Goal: Check status: Check status

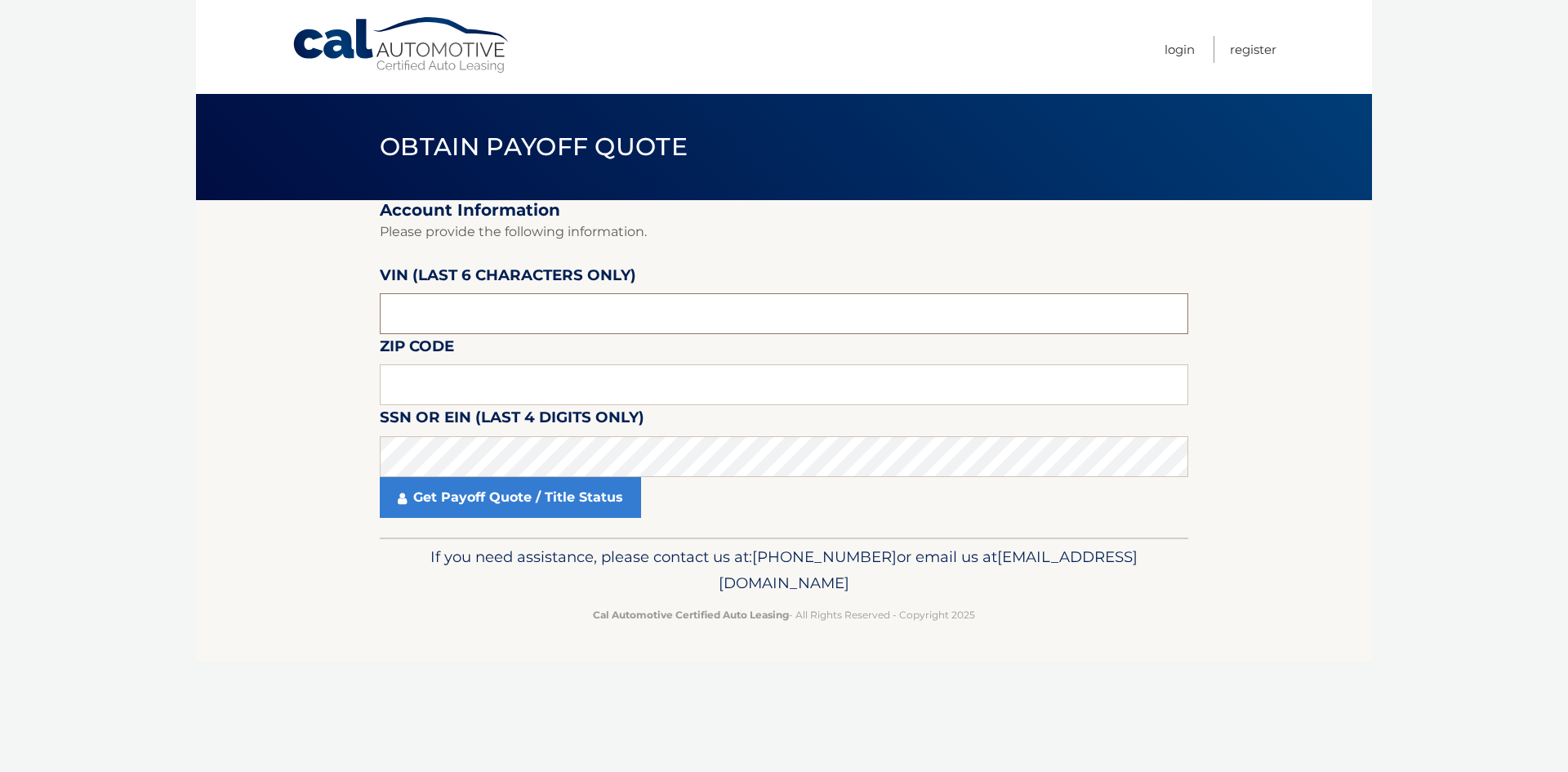
click at [441, 315] on input "text" at bounding box center [784, 313] width 809 height 41
type input "286424"
type input "11704"
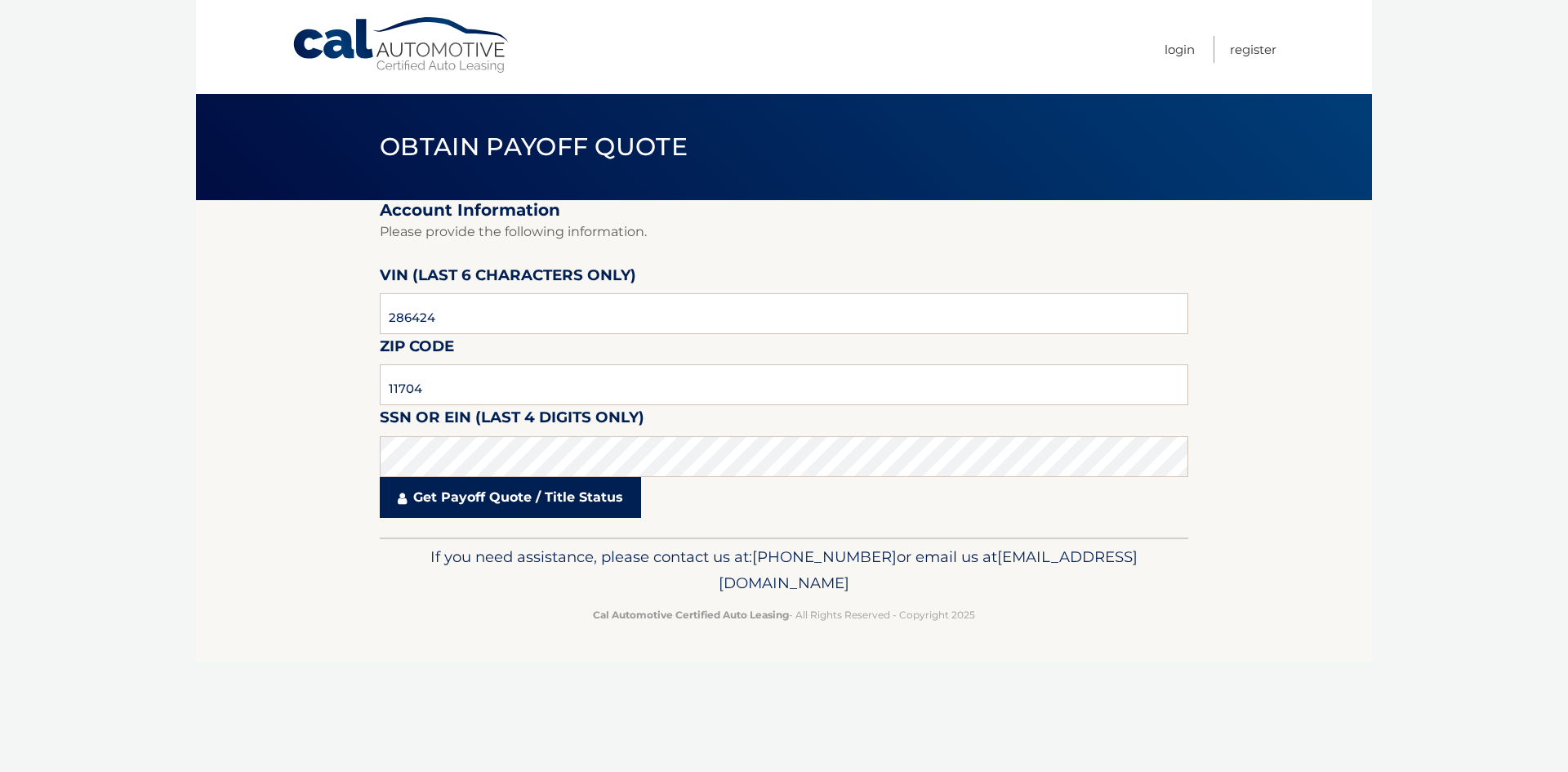
click at [505, 500] on link "Get Payoff Quote / Title Status" at bounding box center [510, 497] width 262 height 41
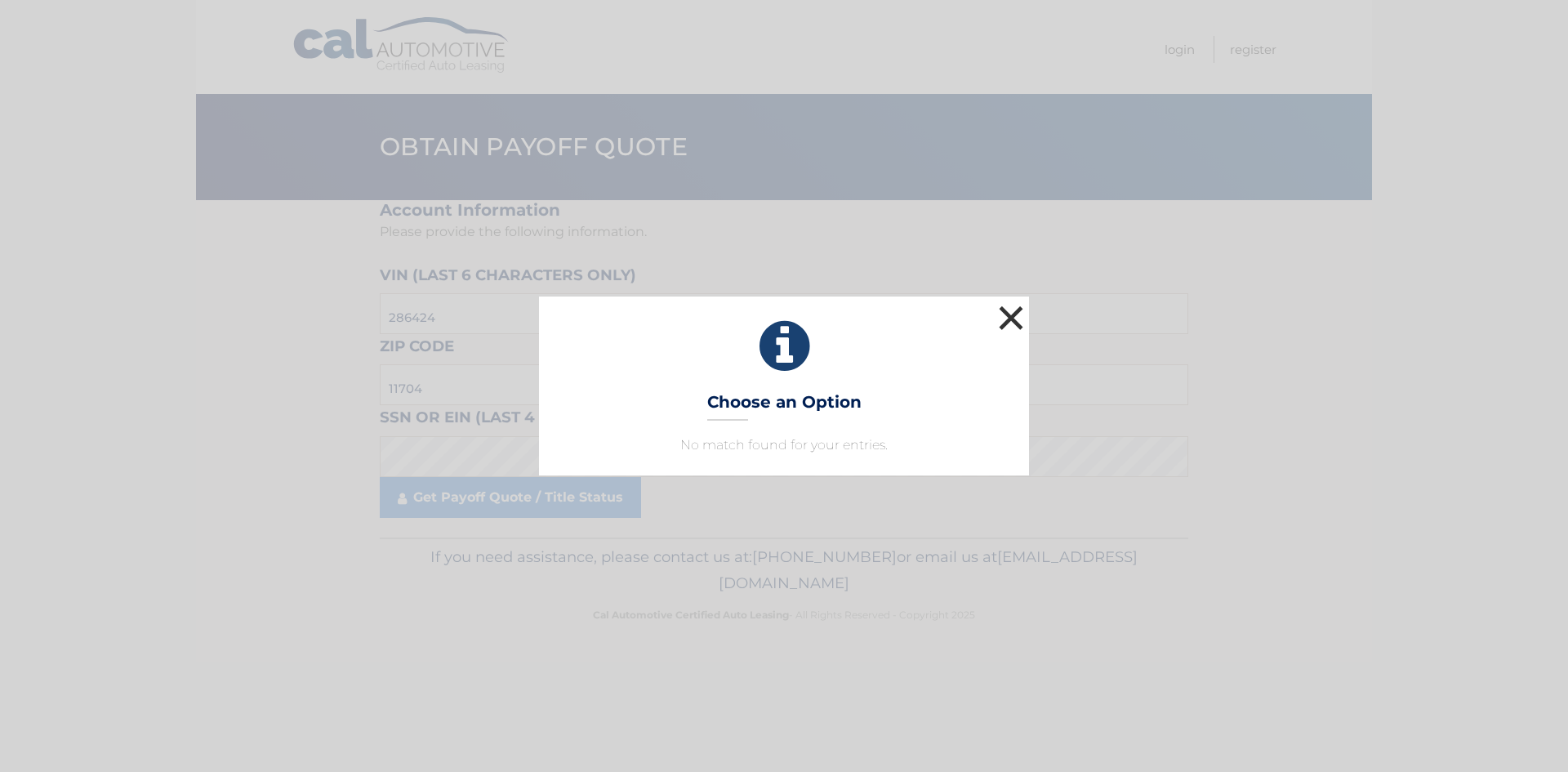
click at [1013, 311] on button "×" at bounding box center [1011, 317] width 33 height 33
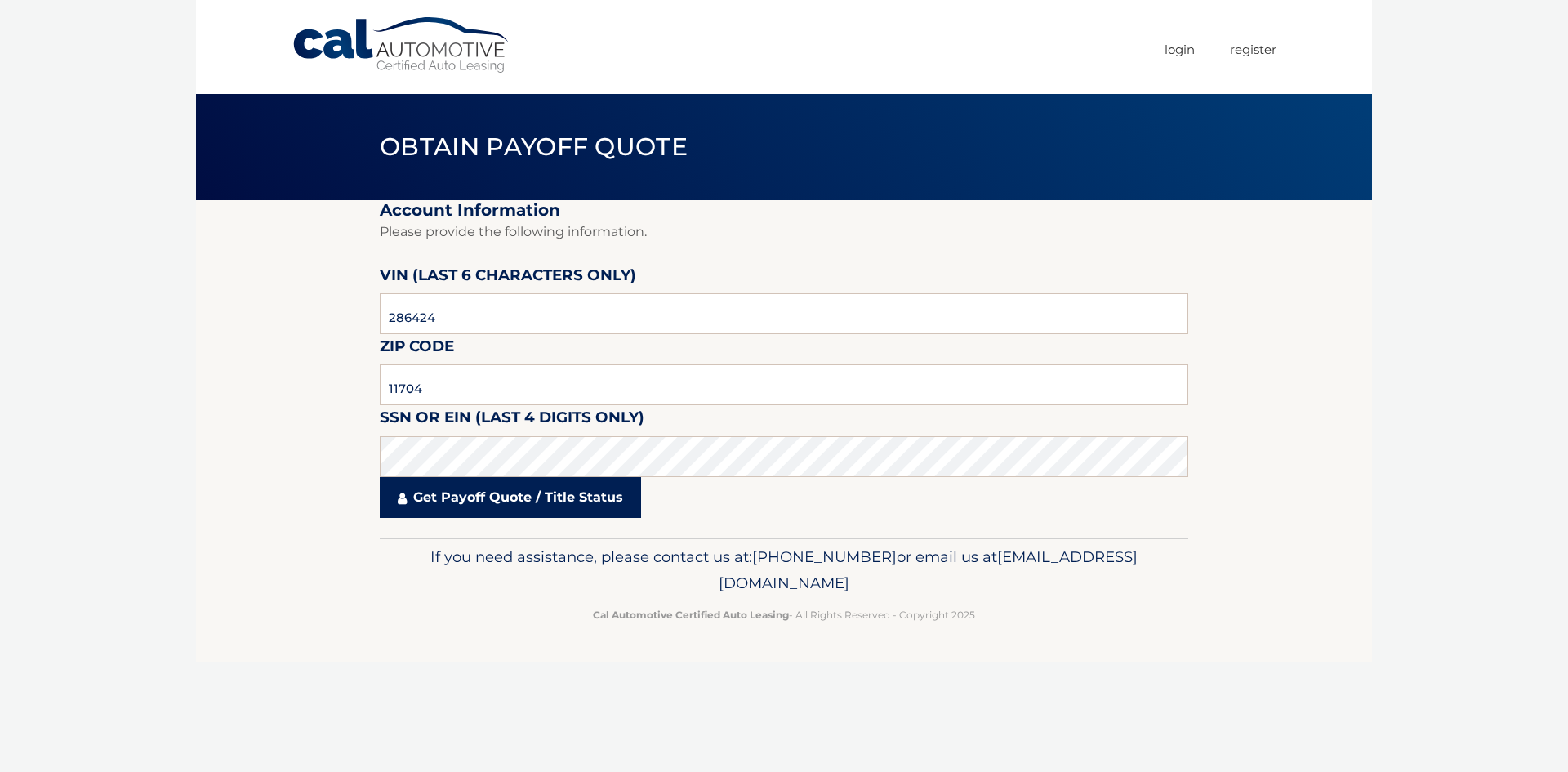
click at [478, 500] on link "Get Payoff Quote / Title Status" at bounding box center [510, 497] width 262 height 41
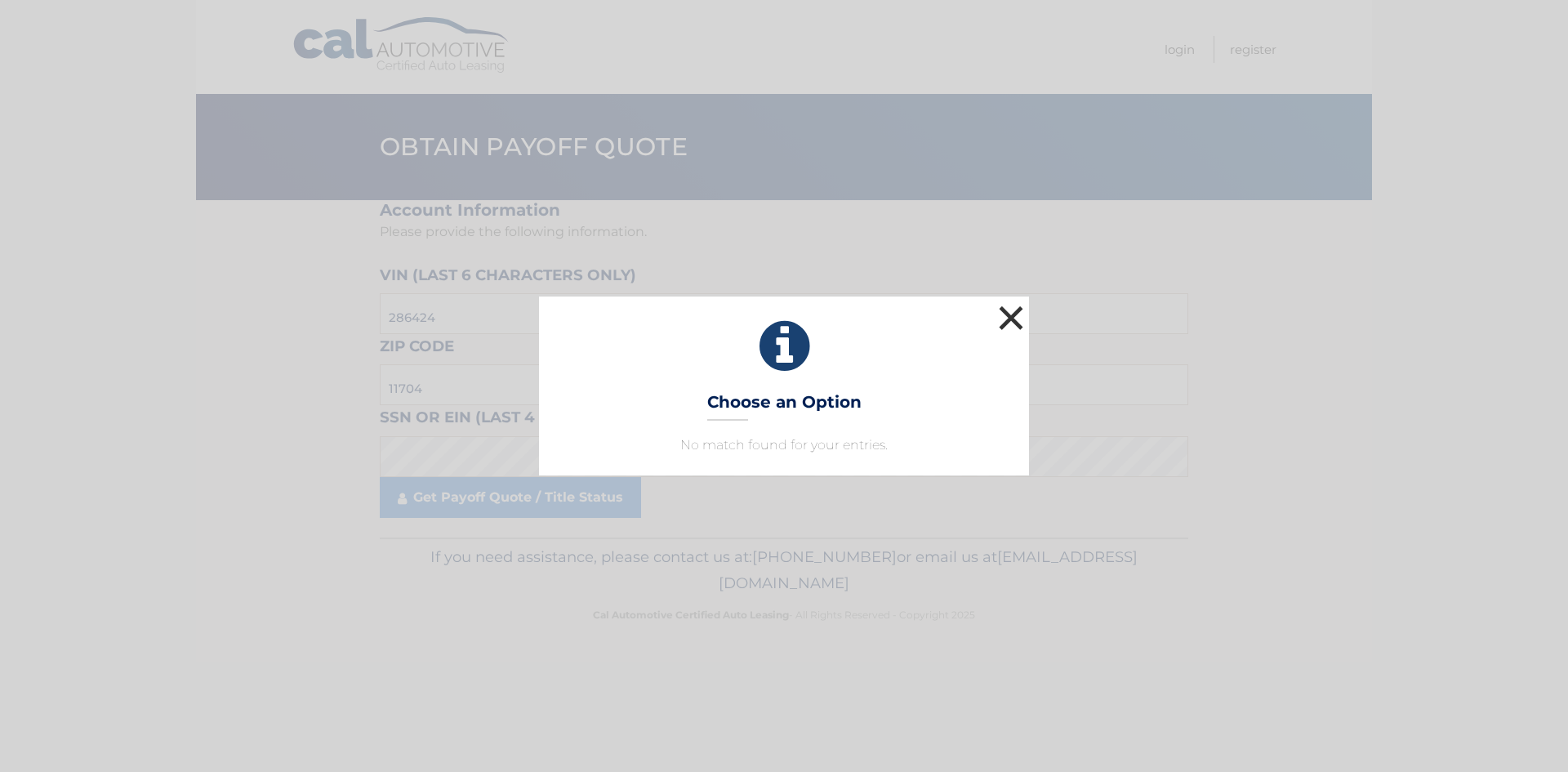
click at [1002, 311] on button "×" at bounding box center [1011, 317] width 33 height 33
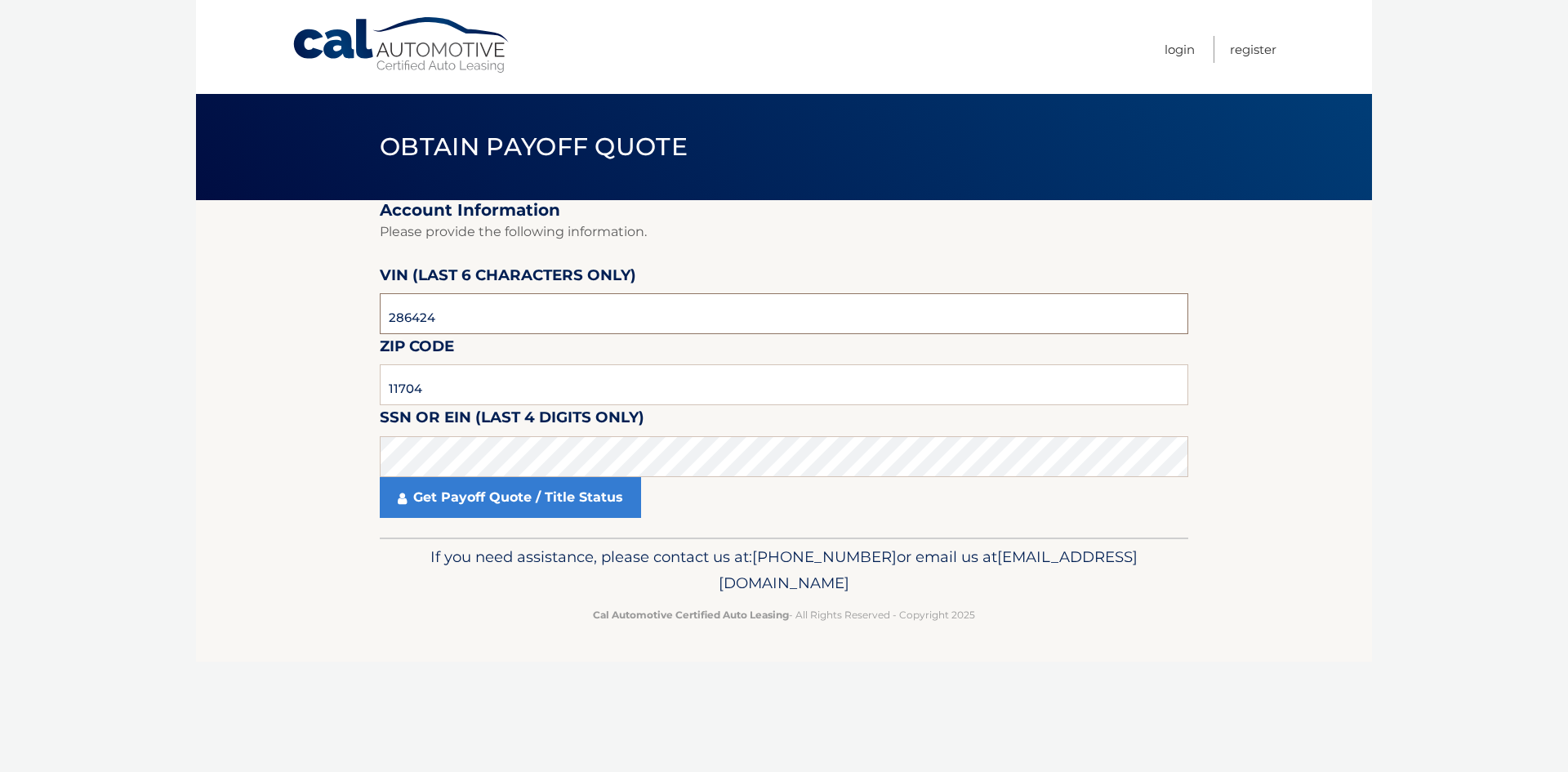
click at [459, 327] on input "286424" at bounding box center [784, 313] width 809 height 41
type input "014465"
click at [478, 510] on link "Get Payoff Quote / Title Status" at bounding box center [510, 497] width 262 height 41
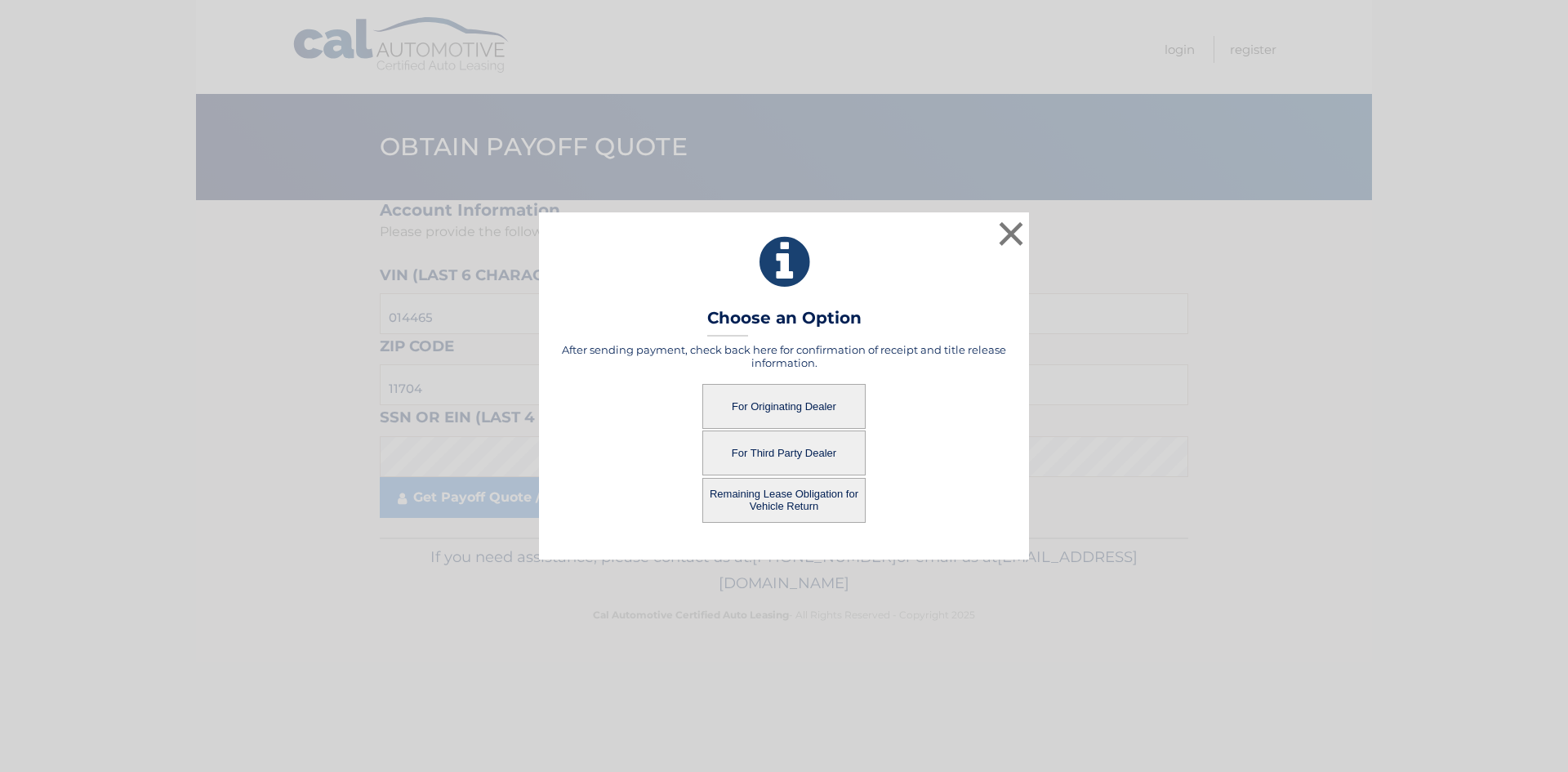
click at [793, 404] on button "For Originating Dealer" at bounding box center [784, 406] width 163 height 45
click at [781, 408] on button "For Originating Dealer" at bounding box center [784, 406] width 163 height 45
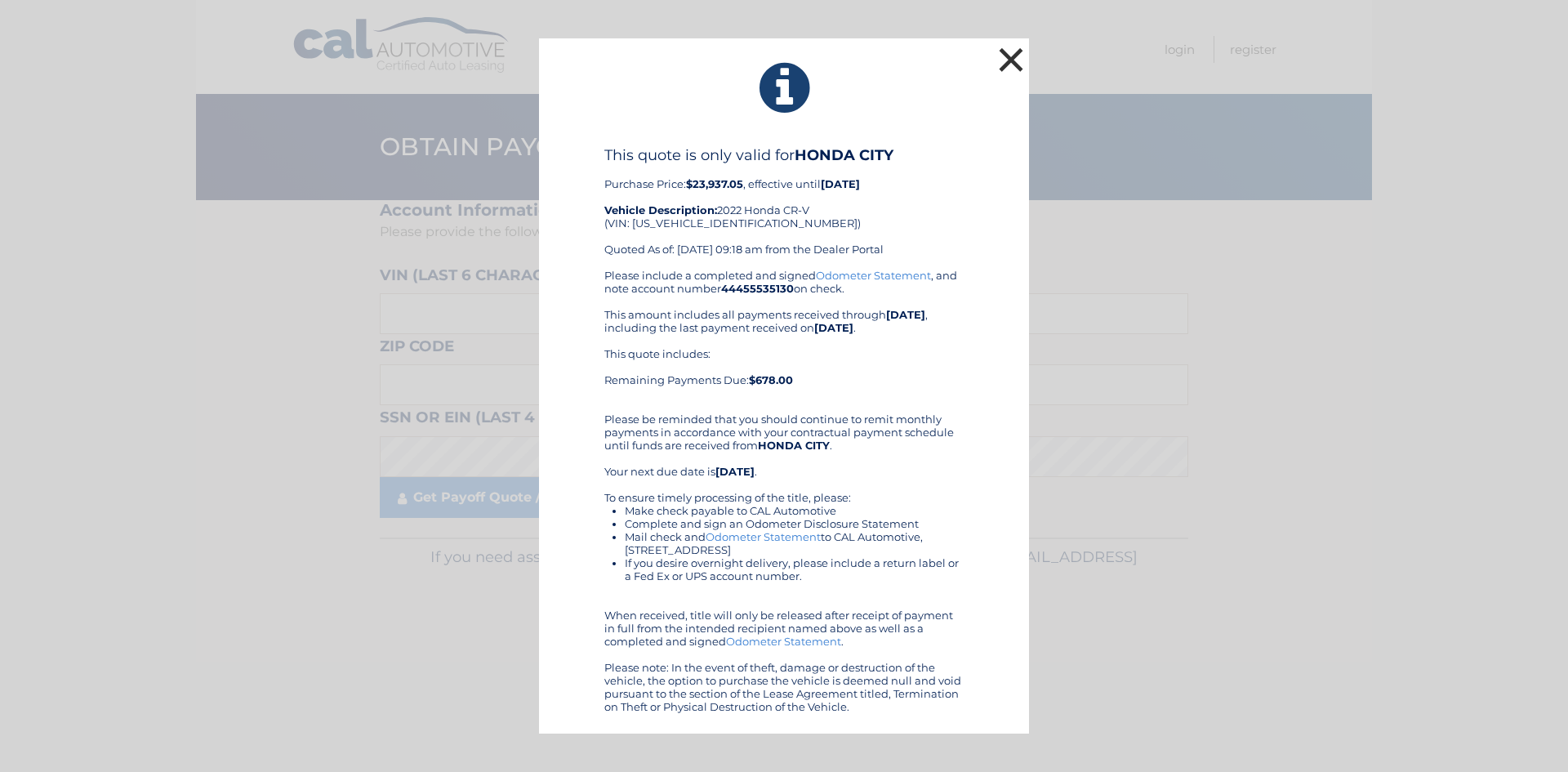
drag, startPoint x: 1016, startPoint y: 62, endPoint x: 992, endPoint y: 62, distance: 24.0
click at [1016, 62] on button "×" at bounding box center [1011, 60] width 33 height 33
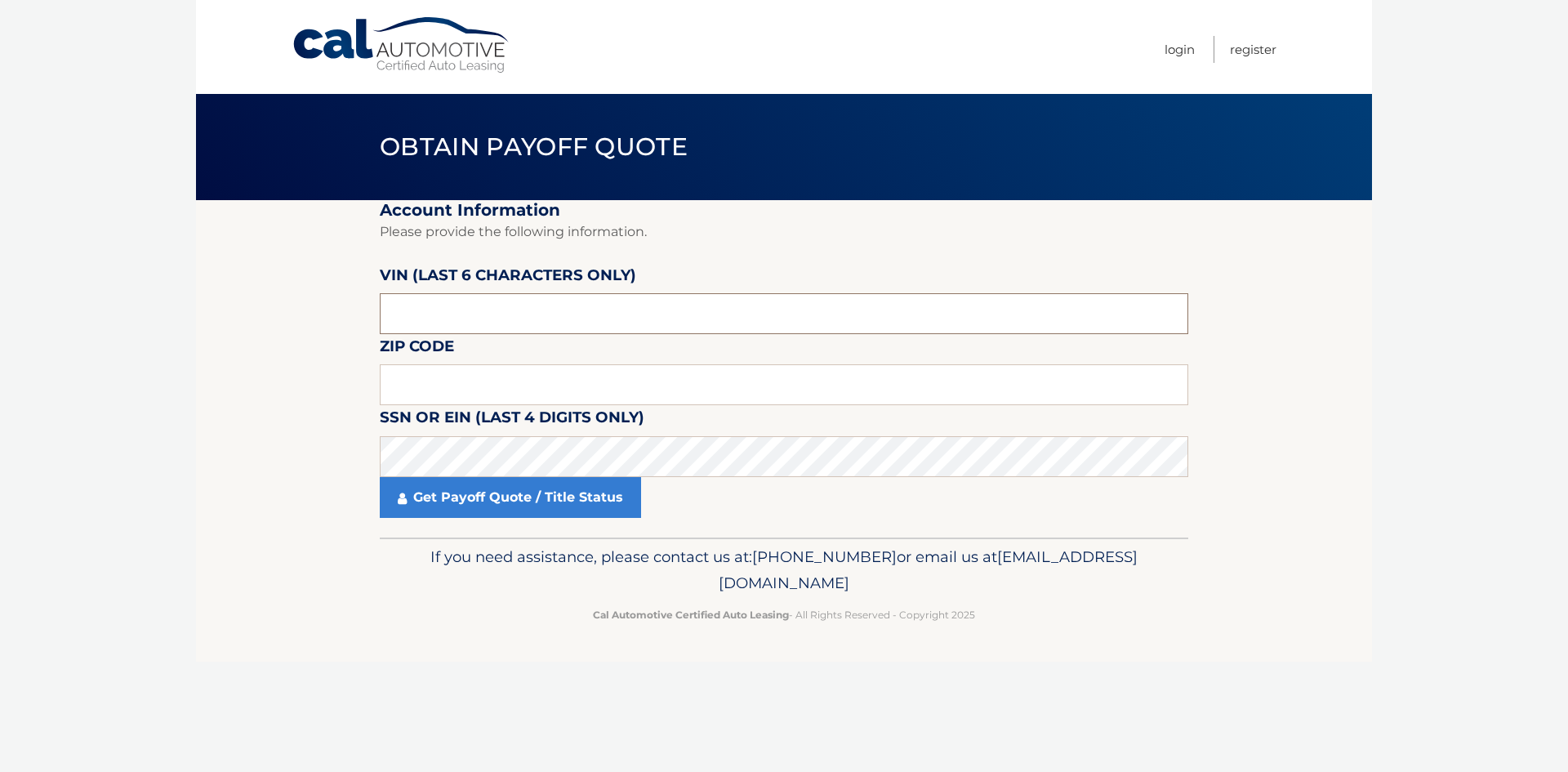
click at [528, 299] on input "text" at bounding box center [784, 313] width 809 height 41
click at [565, 312] on input "text" at bounding box center [784, 313] width 809 height 41
type input "014465"
click at [530, 393] on input "text" at bounding box center [784, 385] width 809 height 41
type input "9"
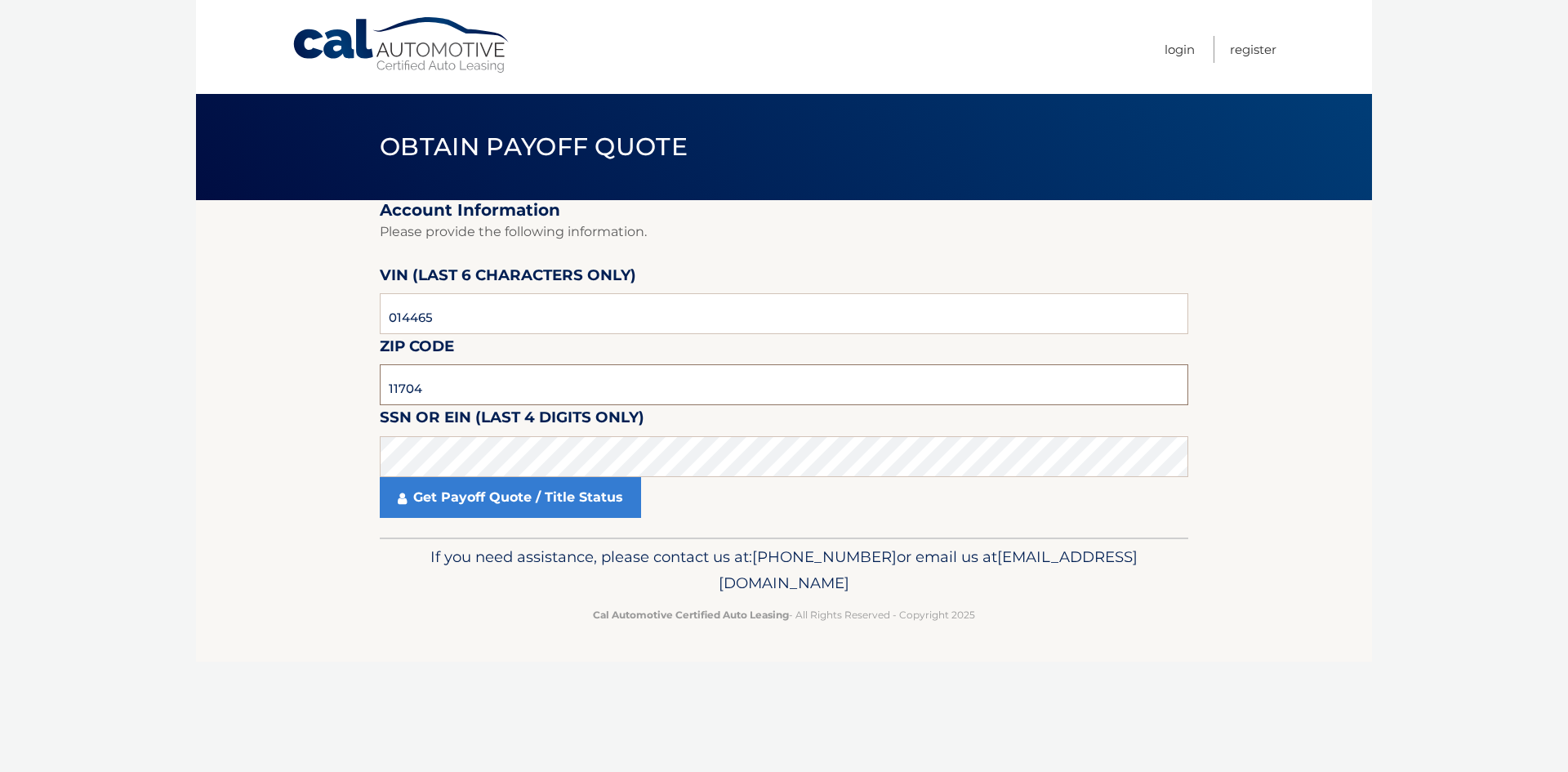
type input "11704"
click at [528, 500] on link "Get Payoff Quote / Title Status" at bounding box center [510, 497] width 262 height 41
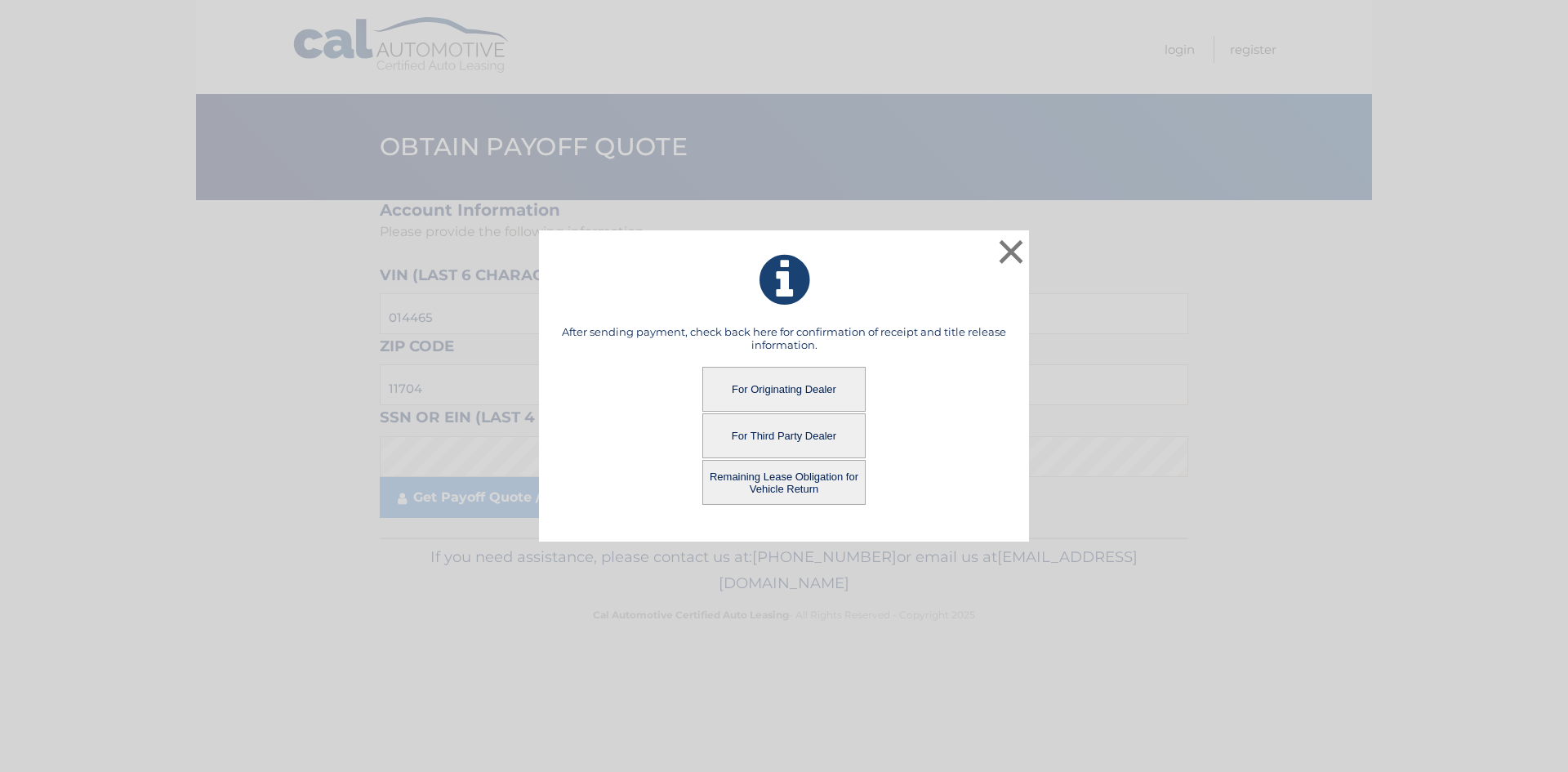
click at [796, 429] on button "For Third Party Dealer" at bounding box center [784, 436] width 163 height 45
click at [797, 430] on button "For Third Party Dealer" at bounding box center [784, 436] width 163 height 45
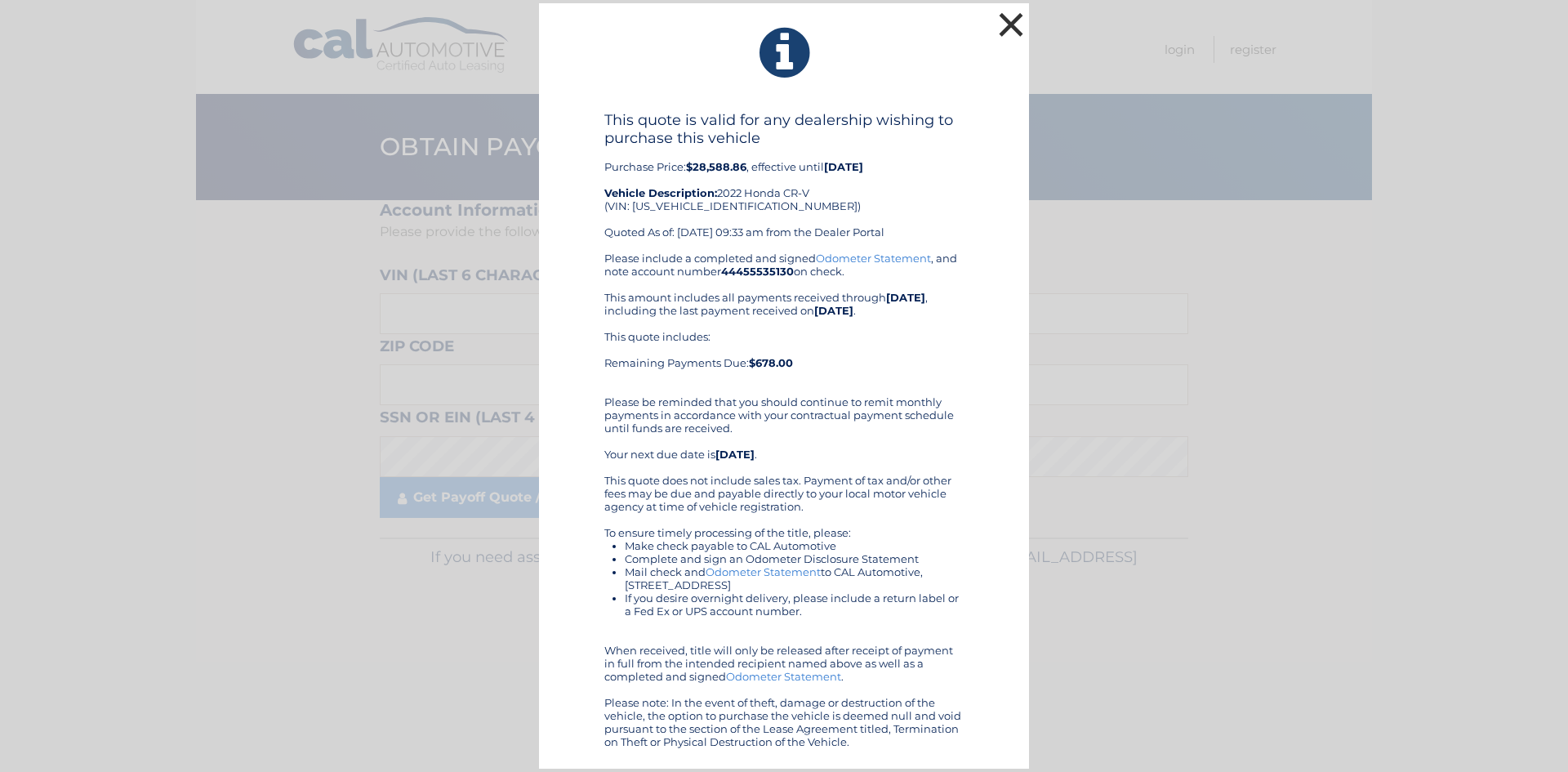
click at [1004, 17] on button "×" at bounding box center [1011, 25] width 33 height 33
